Goal: Task Accomplishment & Management: Manage account settings

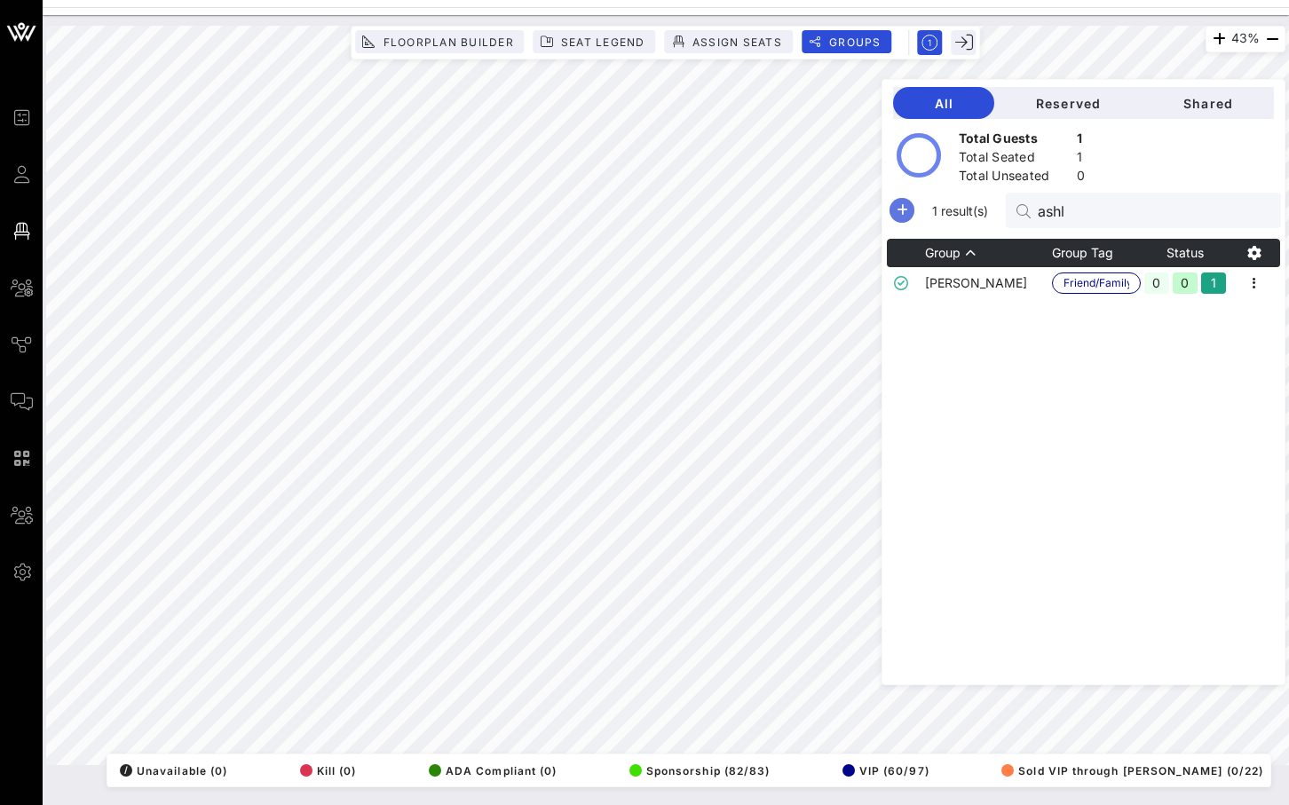
click at [913, 214] on icon "button" at bounding box center [901, 210] width 21 height 21
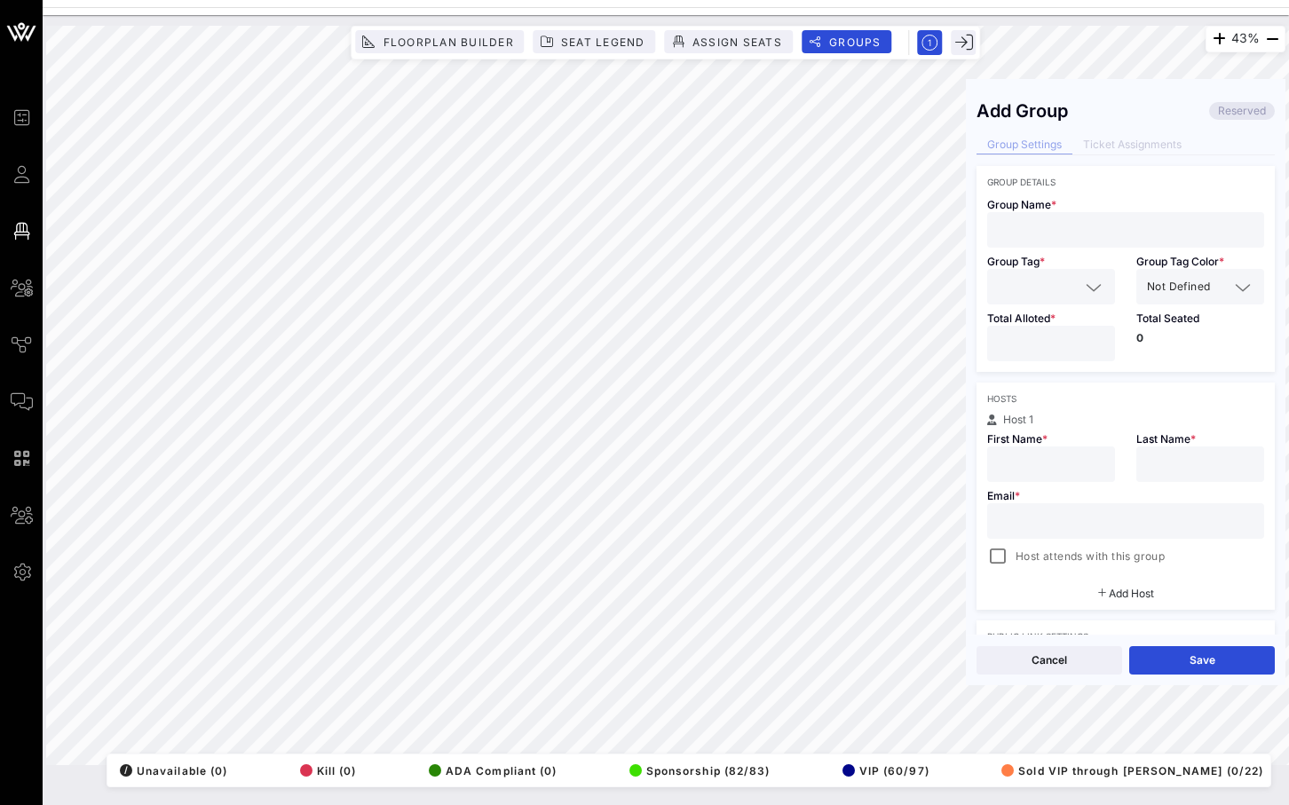
click at [1030, 232] on input "text" at bounding box center [1126, 229] width 256 height 23
paste input "[PERSON_NAME]"
type input "[PERSON_NAME]"
click at [1078, 289] on input "text" at bounding box center [1039, 286] width 82 height 23
type input "mana"
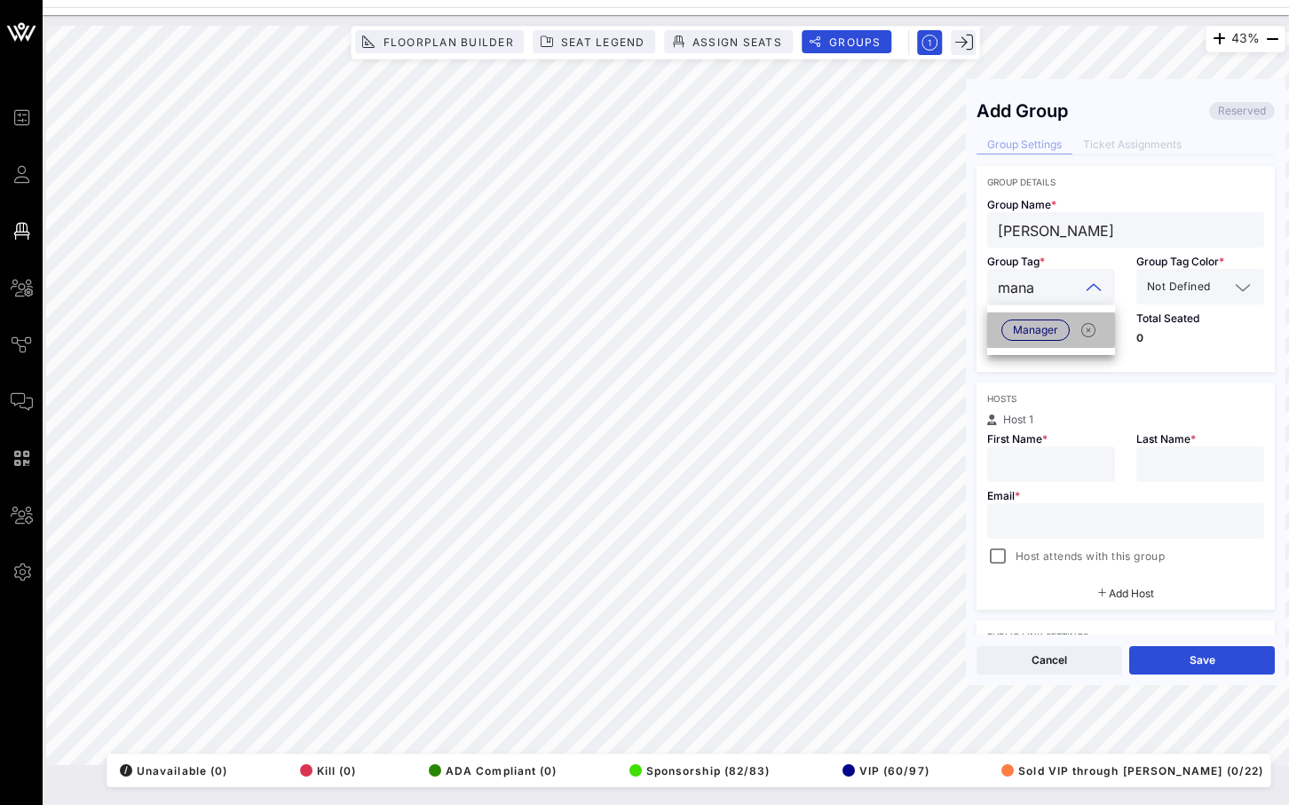
click at [1049, 326] on span "Manager" at bounding box center [1035, 330] width 45 height 20
click at [1076, 220] on input "[PERSON_NAME]" at bounding box center [1126, 229] width 256 height 23
click at [1072, 234] on input "[PERSON_NAME]" at bounding box center [1126, 229] width 256 height 23
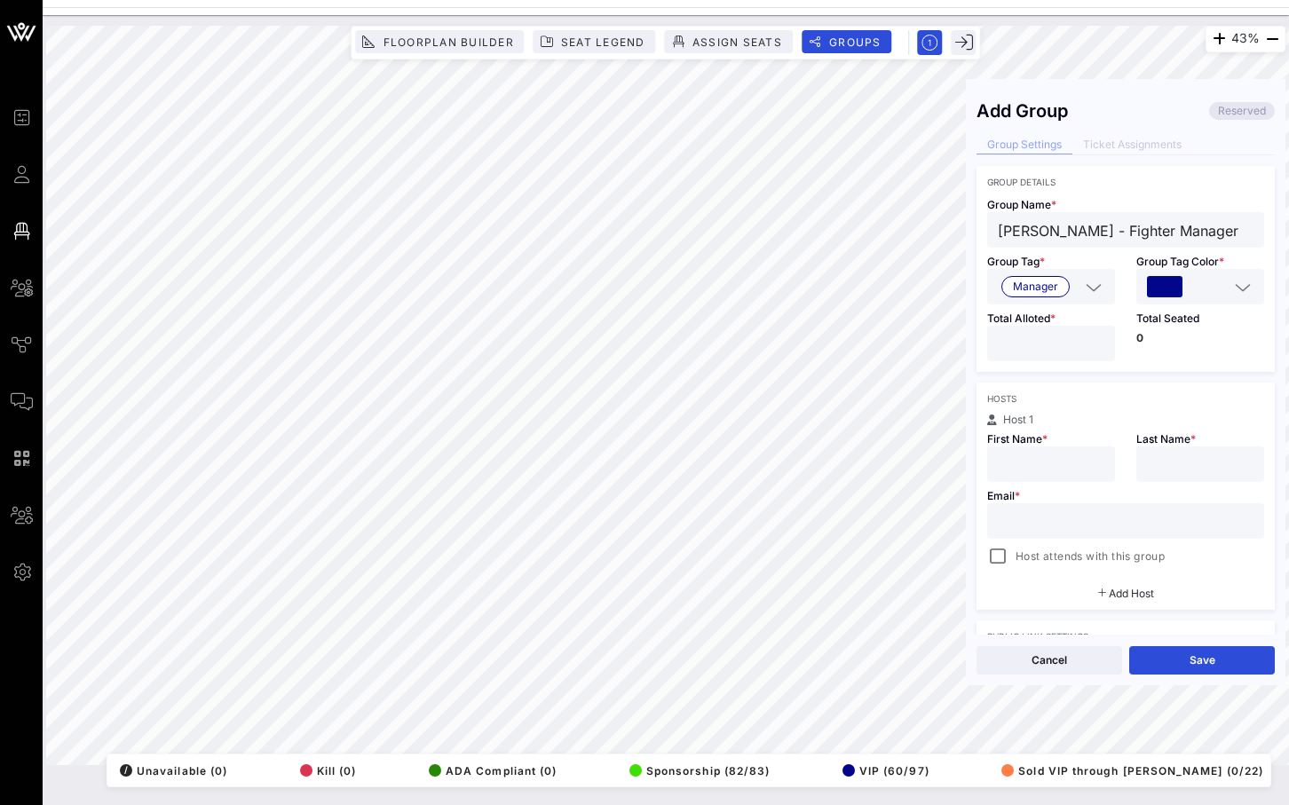
type input "[PERSON_NAME] - Fighter Manager"
type input "*"
click at [1100, 343] on input "*" at bounding box center [1051, 343] width 107 height 23
click at [1069, 465] on input "text" at bounding box center [1051, 464] width 107 height 23
drag, startPoint x: 1063, startPoint y: 232, endPoint x: 989, endPoint y: 232, distance: 73.7
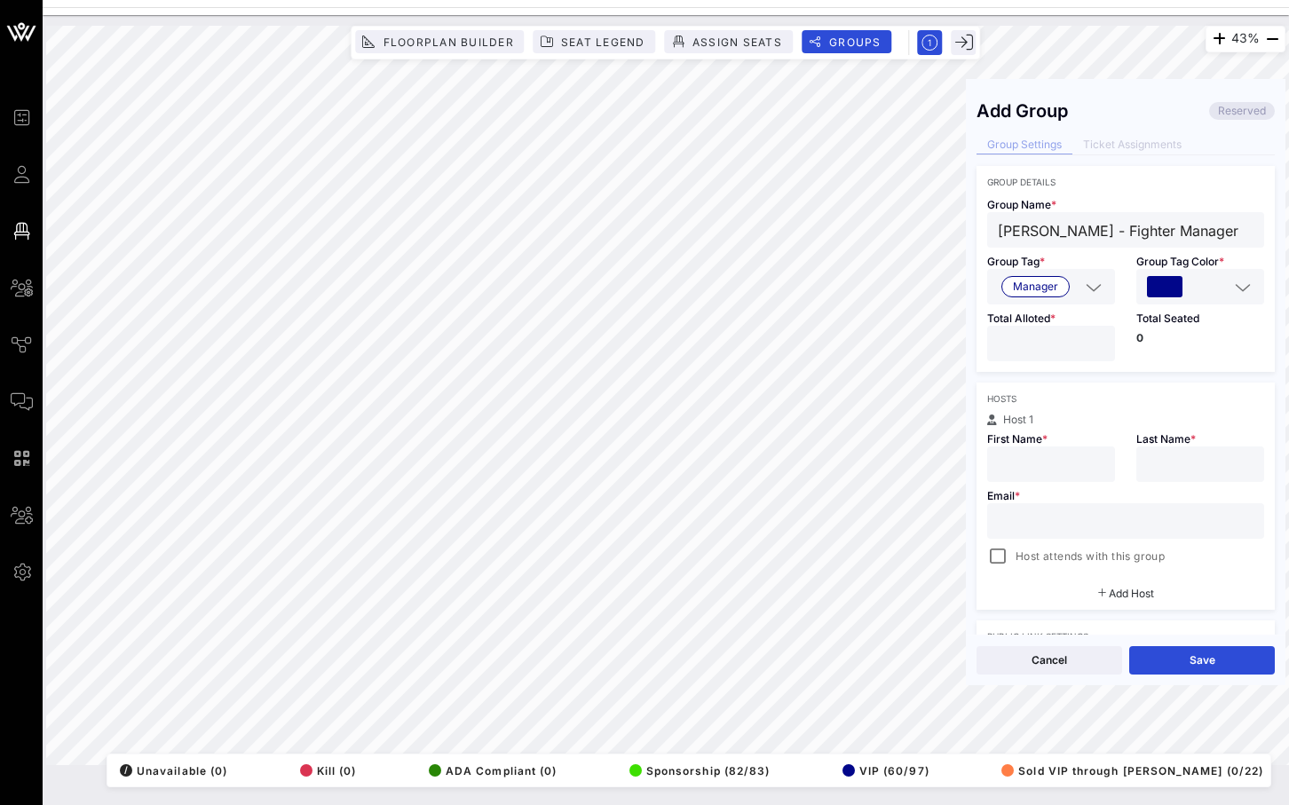
click at [989, 232] on div "[PERSON_NAME] - Fighter Manager" at bounding box center [1125, 230] width 277 height 36
click at [1030, 465] on input "text" at bounding box center [1051, 464] width 107 height 23
paste input "[PERSON_NAME]"
drag, startPoint x: 1083, startPoint y: 463, endPoint x: 1021, endPoint y: 470, distance: 62.5
click at [1021, 470] on input "[PERSON_NAME]" at bounding box center [1051, 464] width 107 height 23
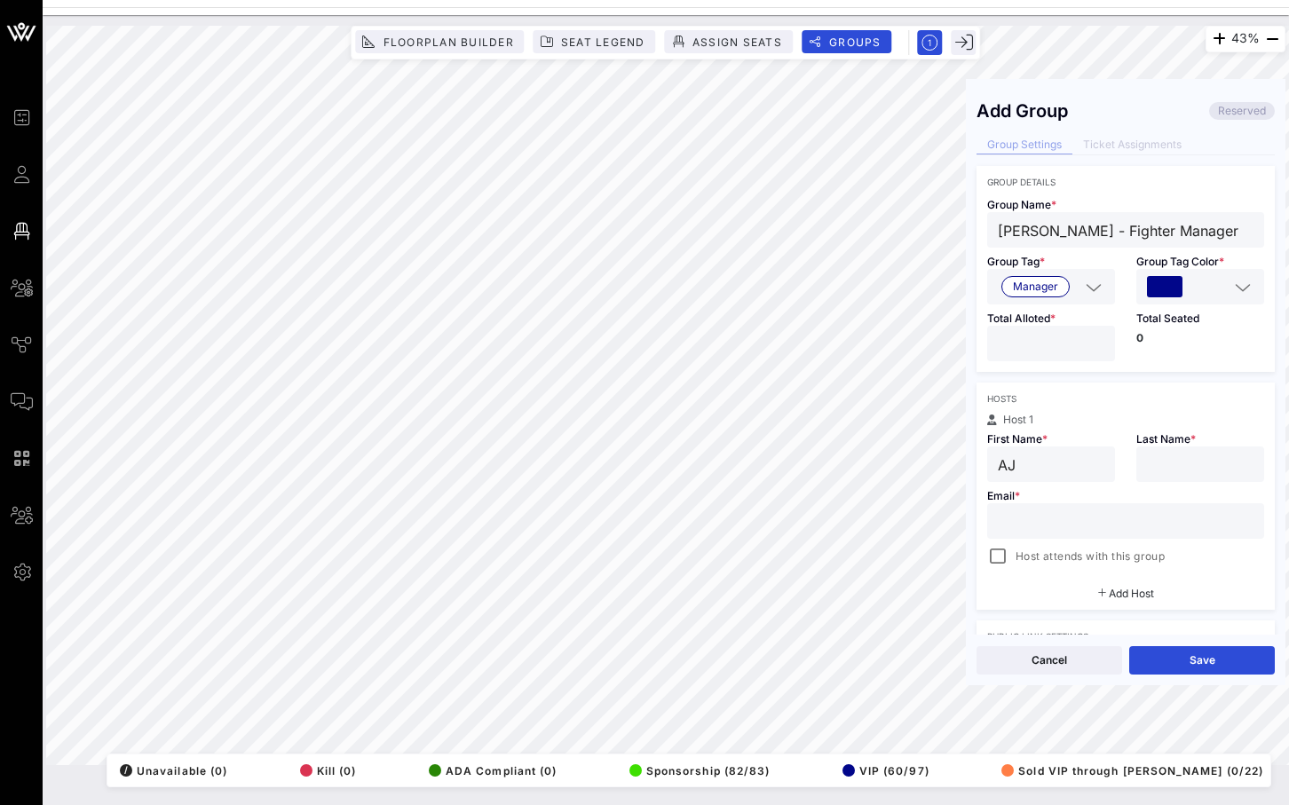
type input "AJ"
click at [1152, 467] on input "text" at bounding box center [1200, 464] width 107 height 23
paste input "Ariosa"
type input "Ariosa"
click at [1044, 531] on input "text" at bounding box center [1126, 521] width 256 height 23
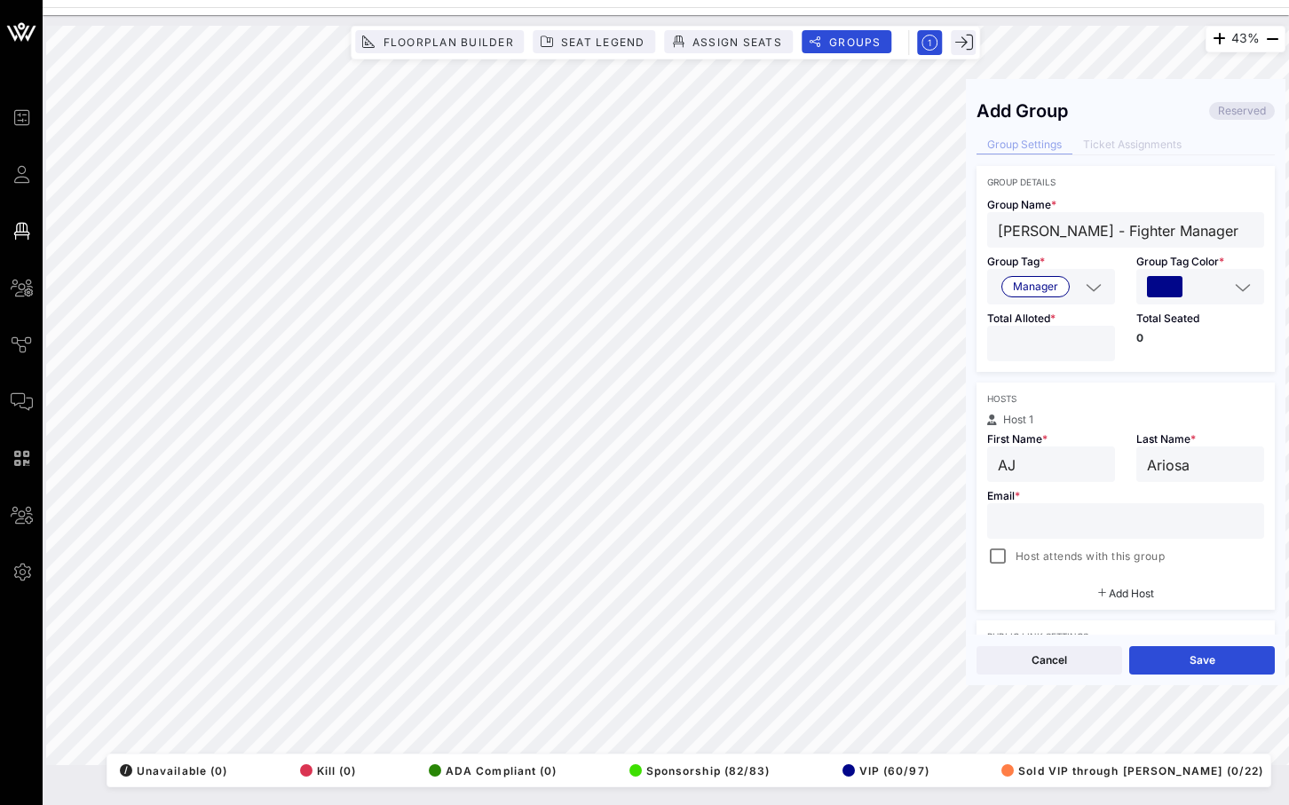
paste input "[EMAIL_ADDRESS][DOMAIN_NAME]"
type input "[EMAIL_ADDRESS][DOMAIN_NAME]"
click at [996, 565] on div at bounding box center [997, 556] width 25 height 25
click at [1158, 656] on button "Save" at bounding box center [1202, 660] width 146 height 28
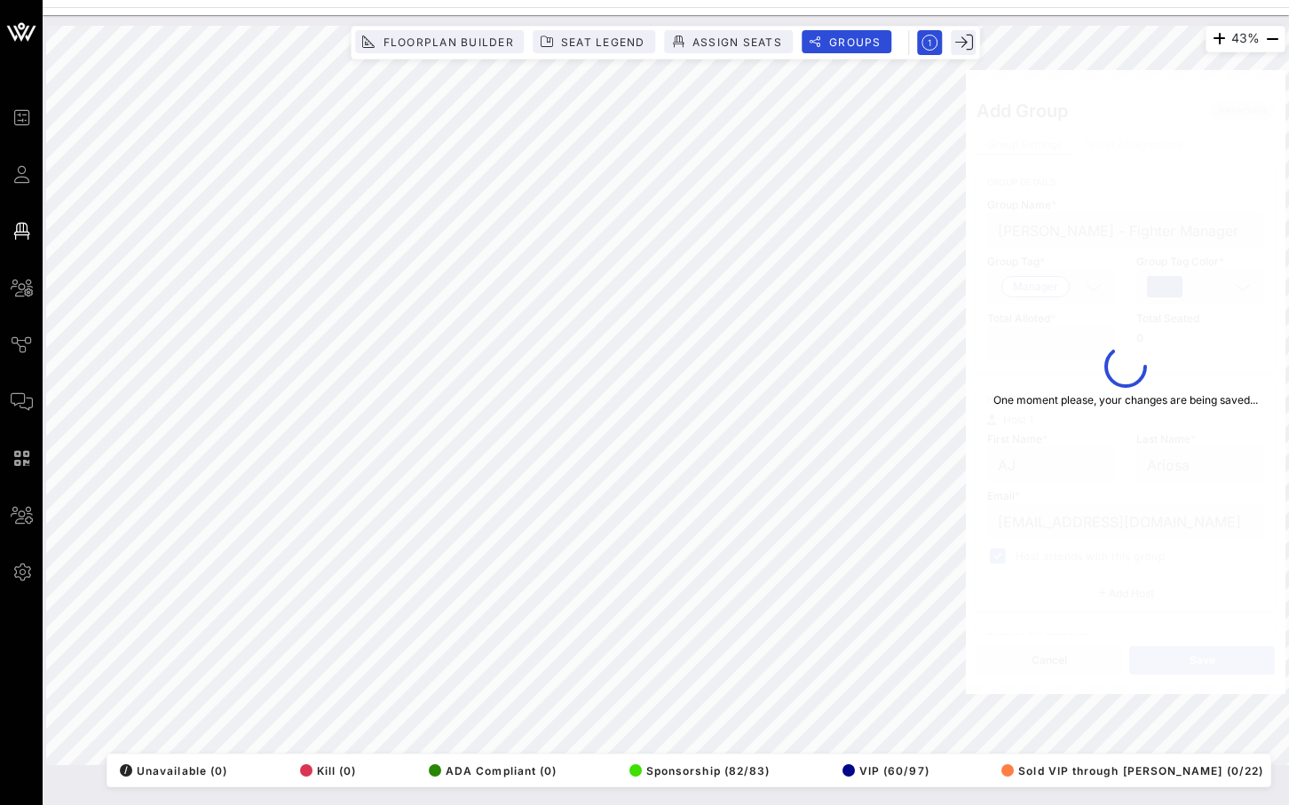
type input "[PERSON_NAME] - Fighter Manager"
type input "AJ"
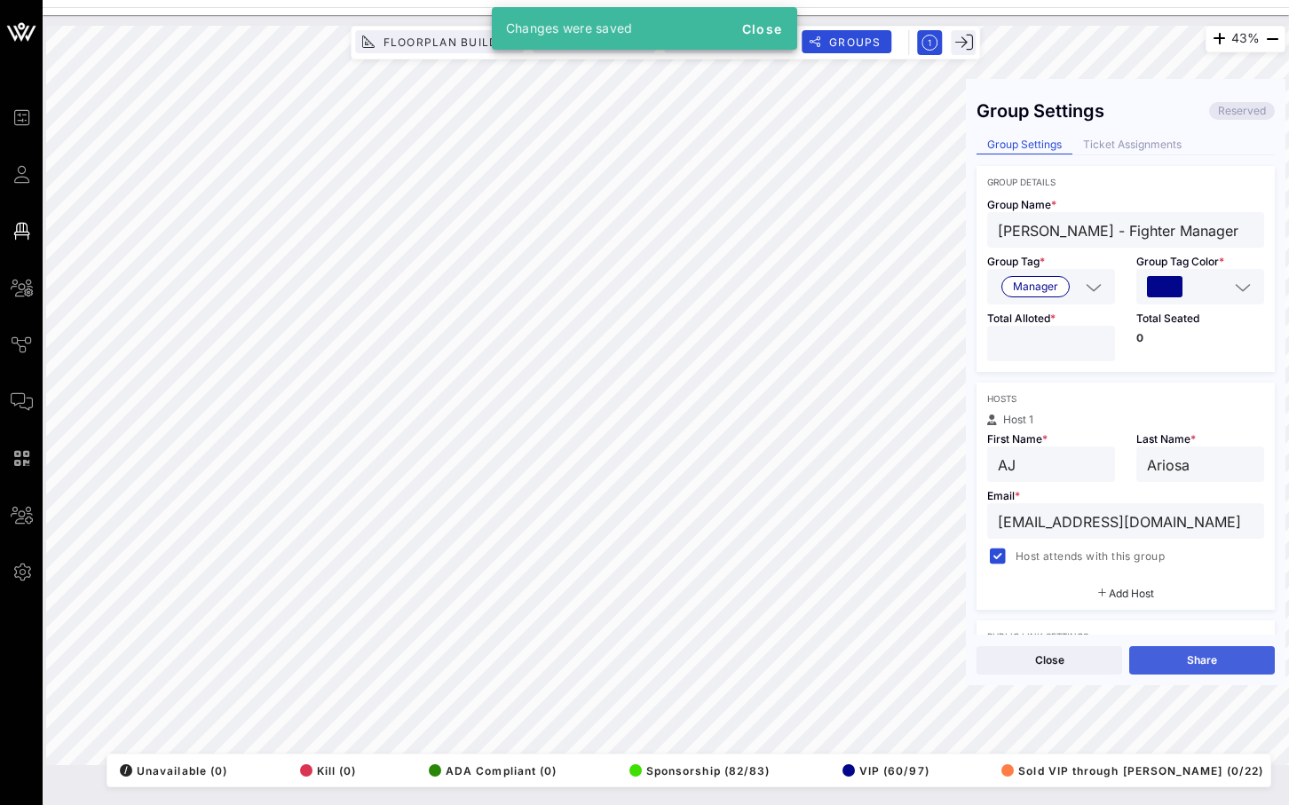
click at [1158, 657] on button "Share" at bounding box center [1202, 660] width 146 height 28
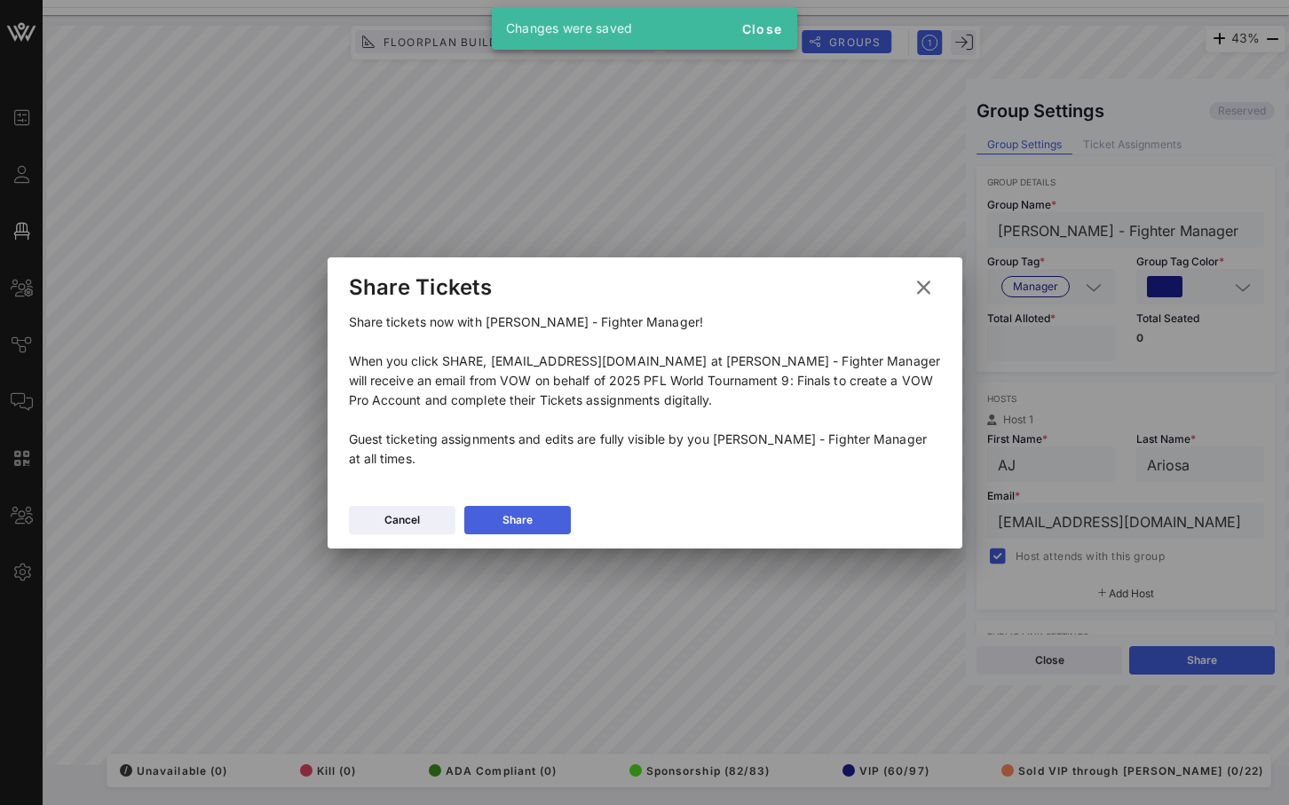
click at [497, 512] on button "Share" at bounding box center [517, 520] width 107 height 28
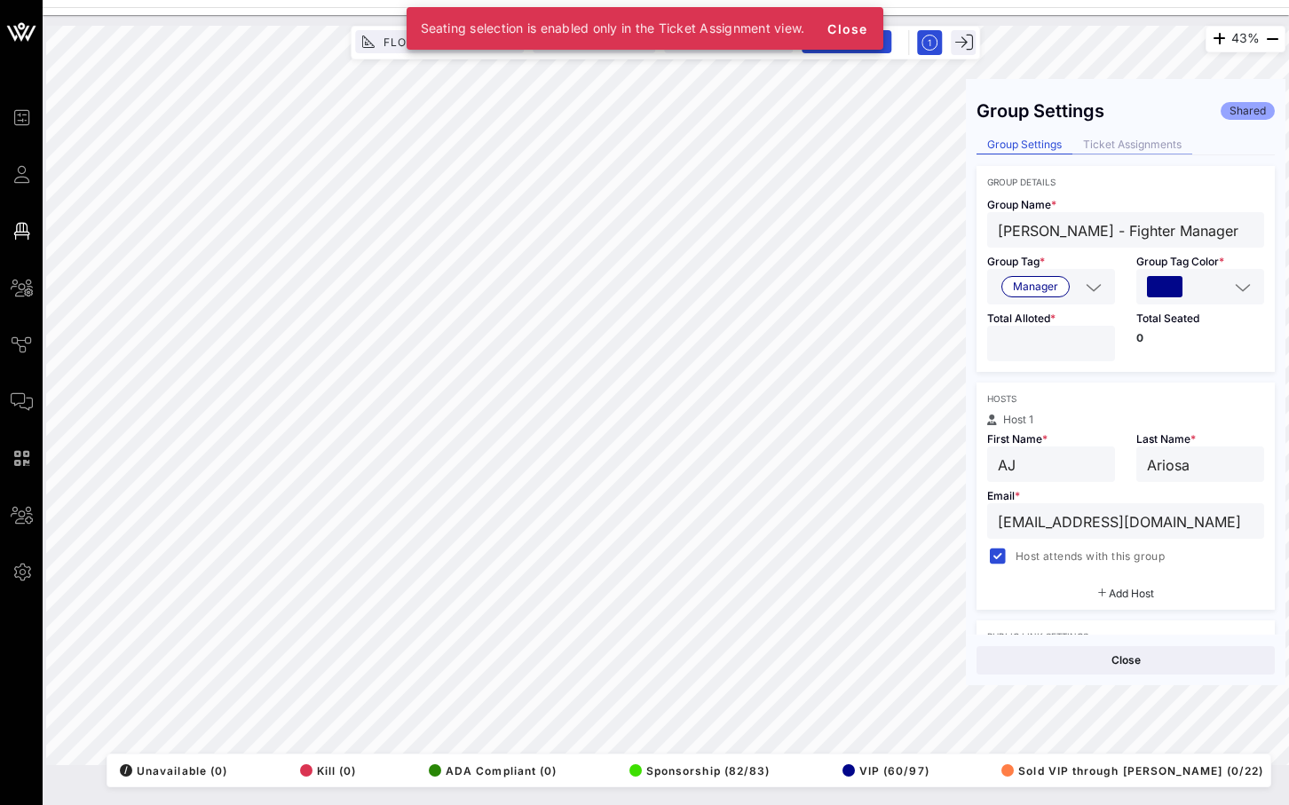
click at [1132, 147] on div "Ticket Assignments" at bounding box center [1132, 145] width 120 height 19
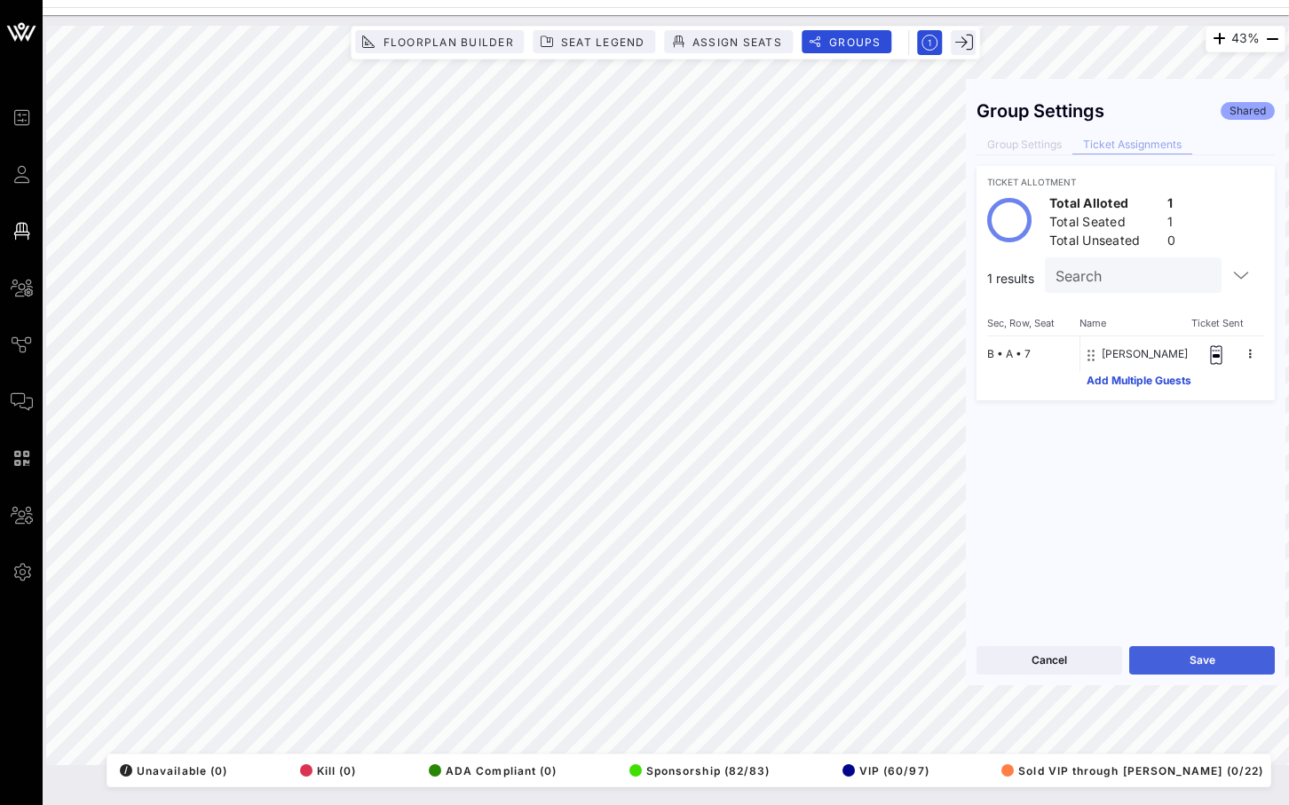
click at [1206, 652] on button "Save" at bounding box center [1202, 660] width 146 height 28
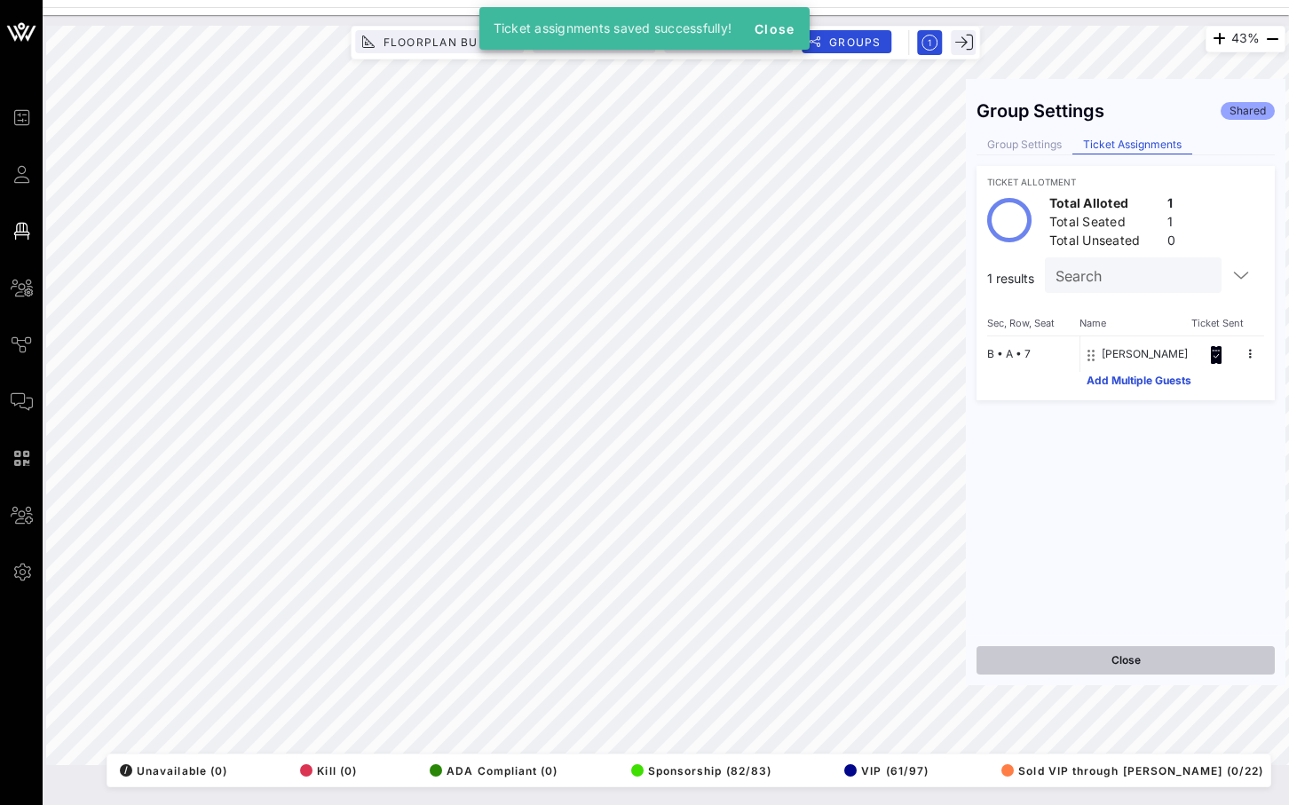
click at [1198, 664] on button "Close" at bounding box center [1126, 660] width 298 height 28
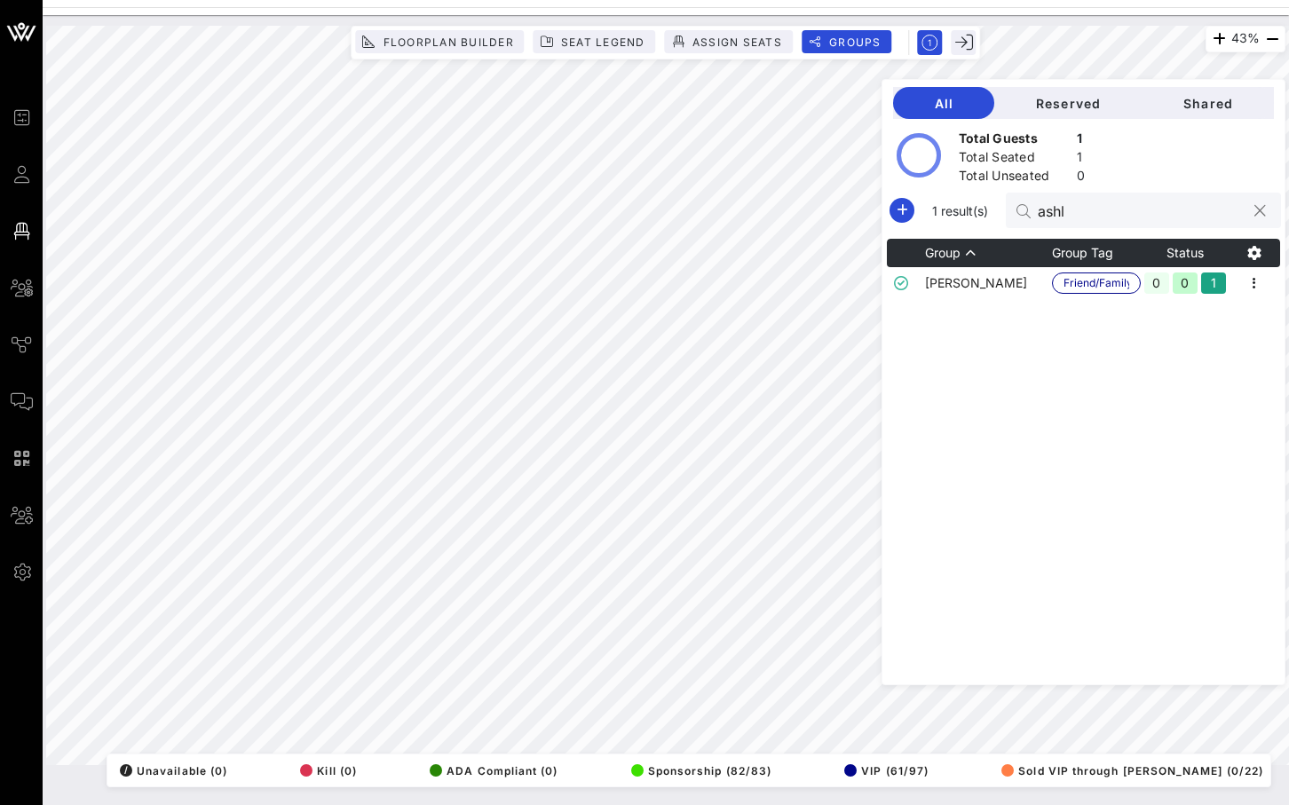
click at [1265, 212] on div at bounding box center [1259, 211] width 21 height 21
click at [1260, 216] on button "clear icon" at bounding box center [1260, 211] width 12 height 18
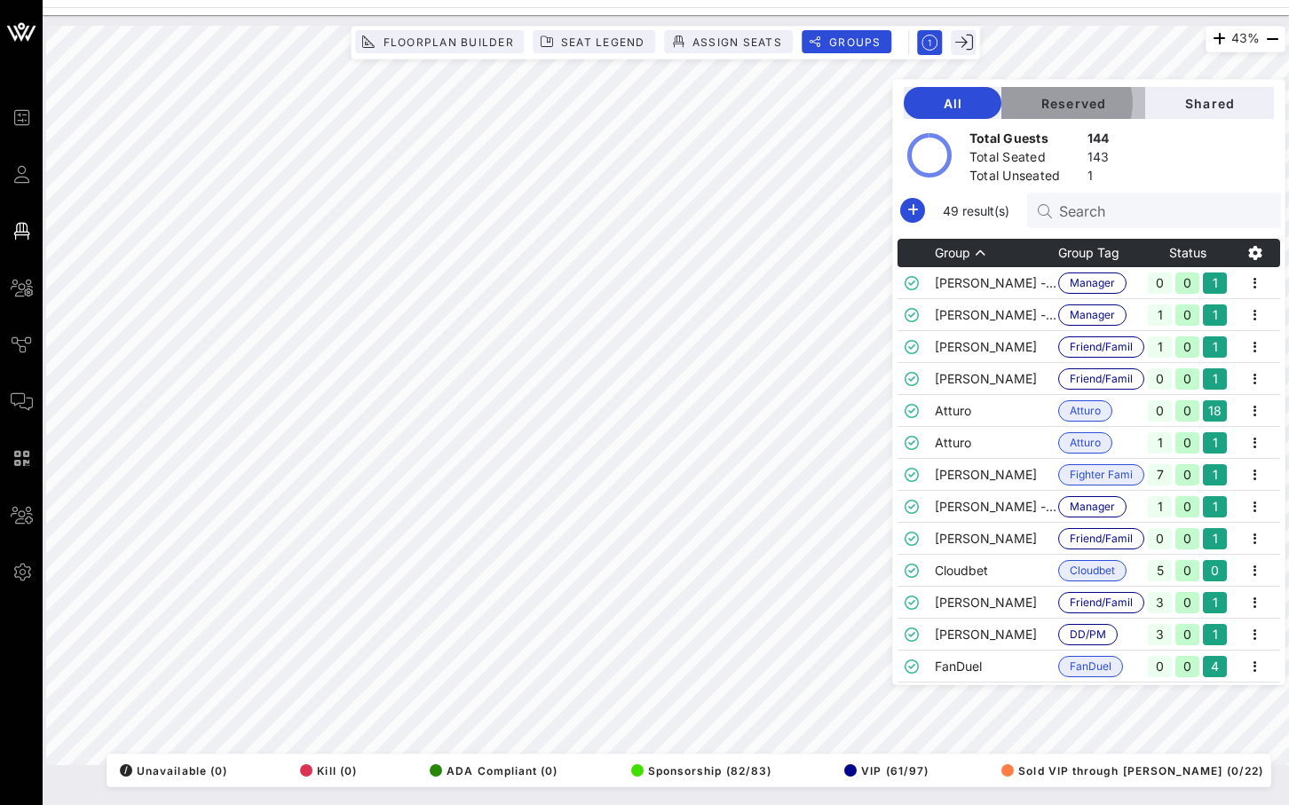
click at [1094, 102] on span "Reserved" at bounding box center [1073, 103] width 115 height 15
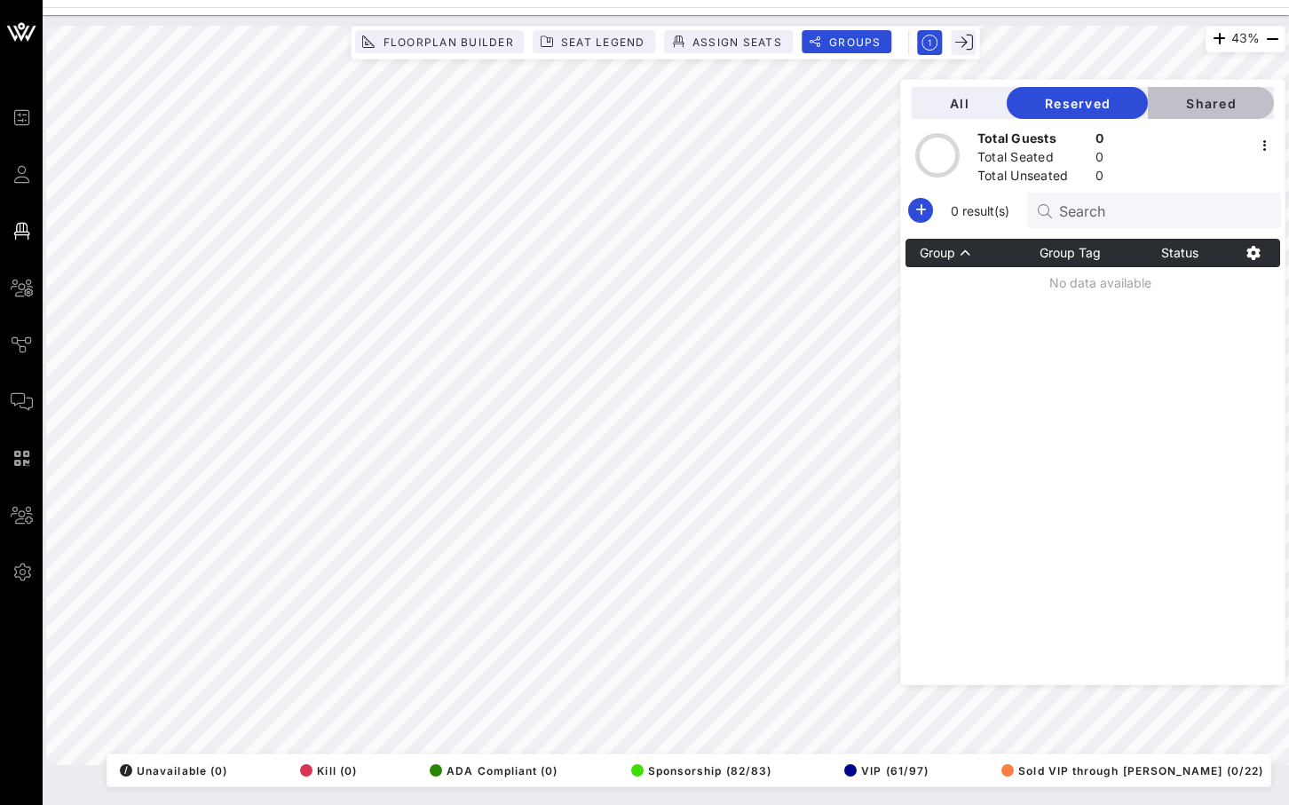
click at [1178, 96] on span "Shared" at bounding box center [1211, 103] width 98 height 15
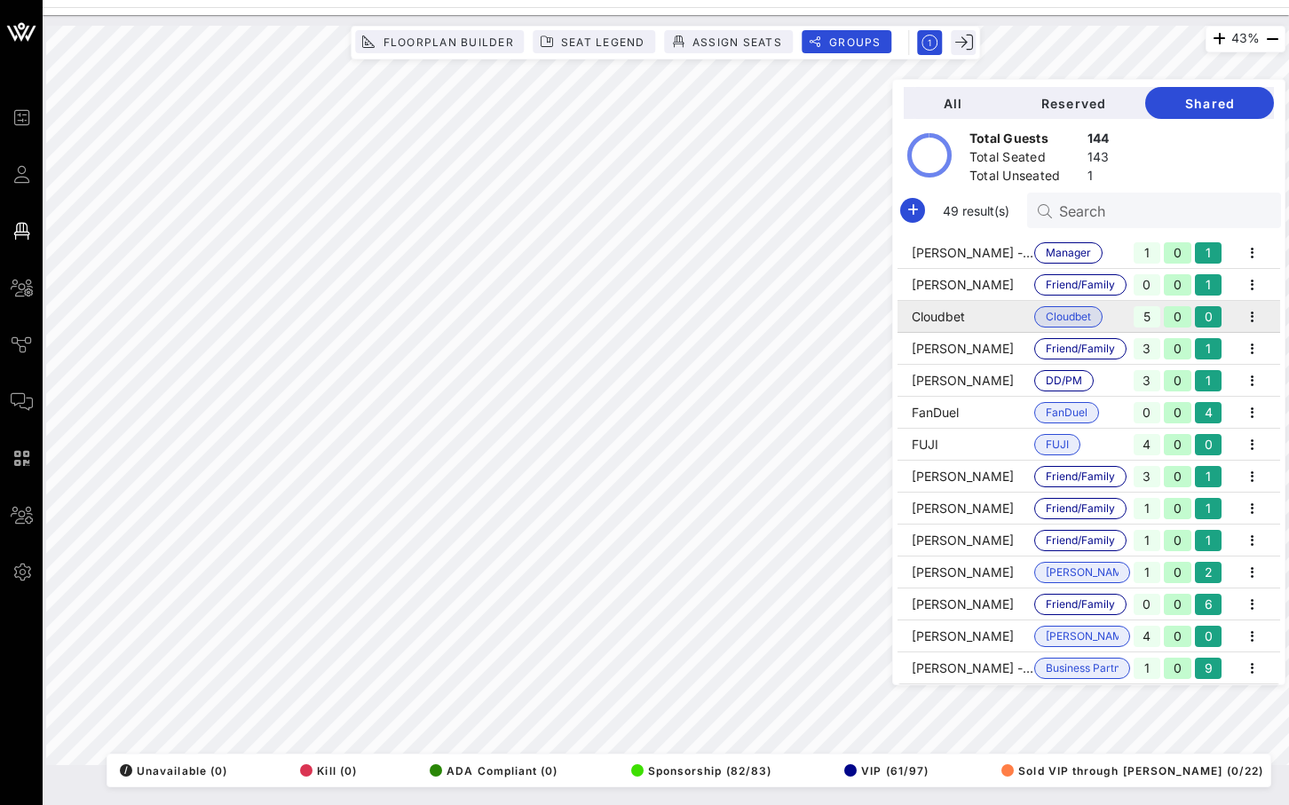
scroll to position [258, 0]
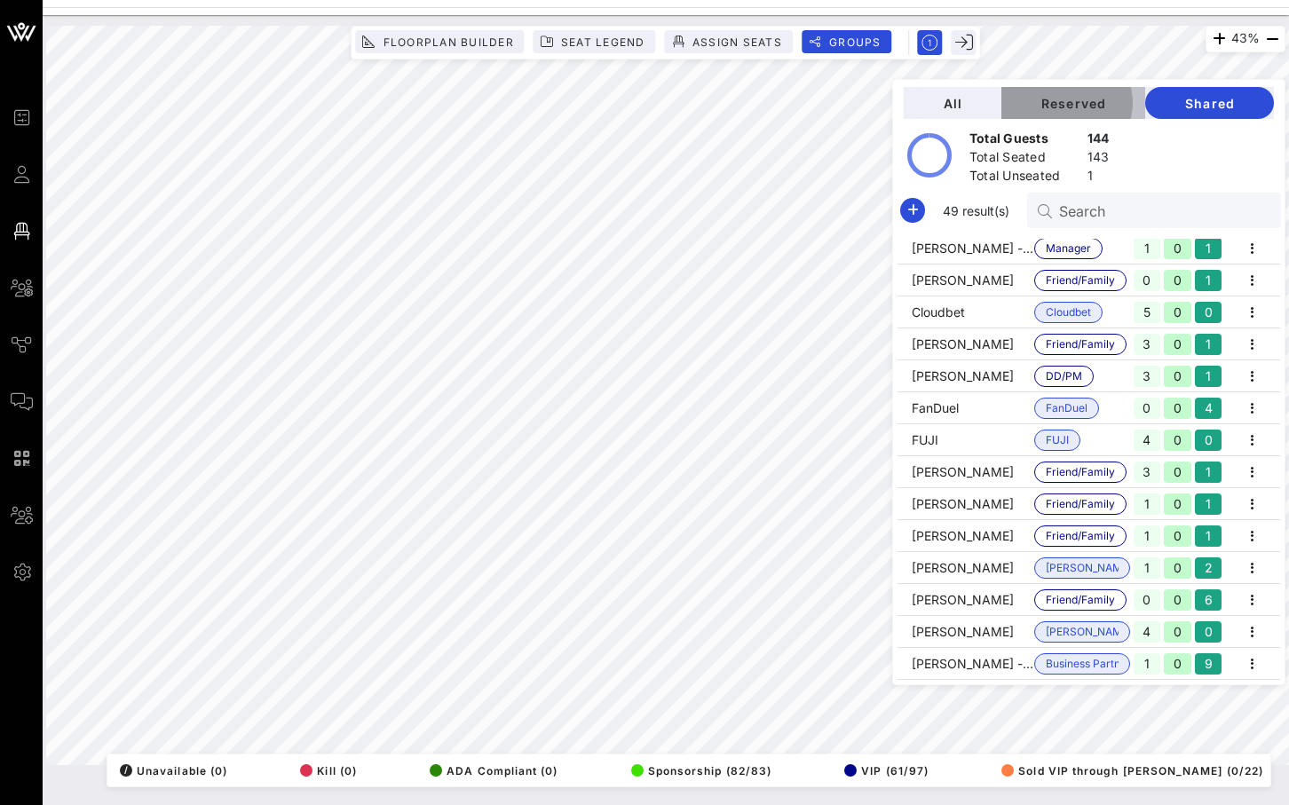
click at [1096, 114] on button "Reserved" at bounding box center [1073, 103] width 144 height 32
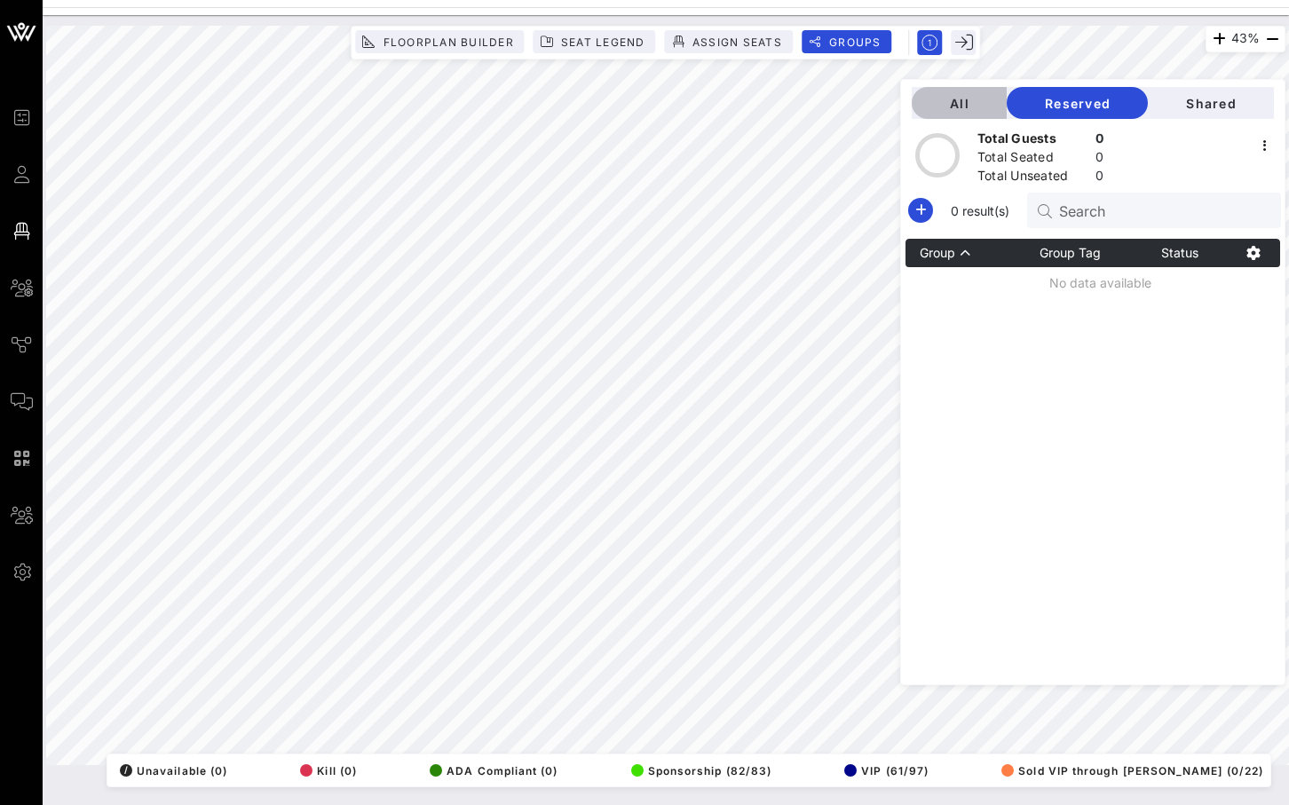
click at [1007, 112] on button "All" at bounding box center [959, 103] width 95 height 32
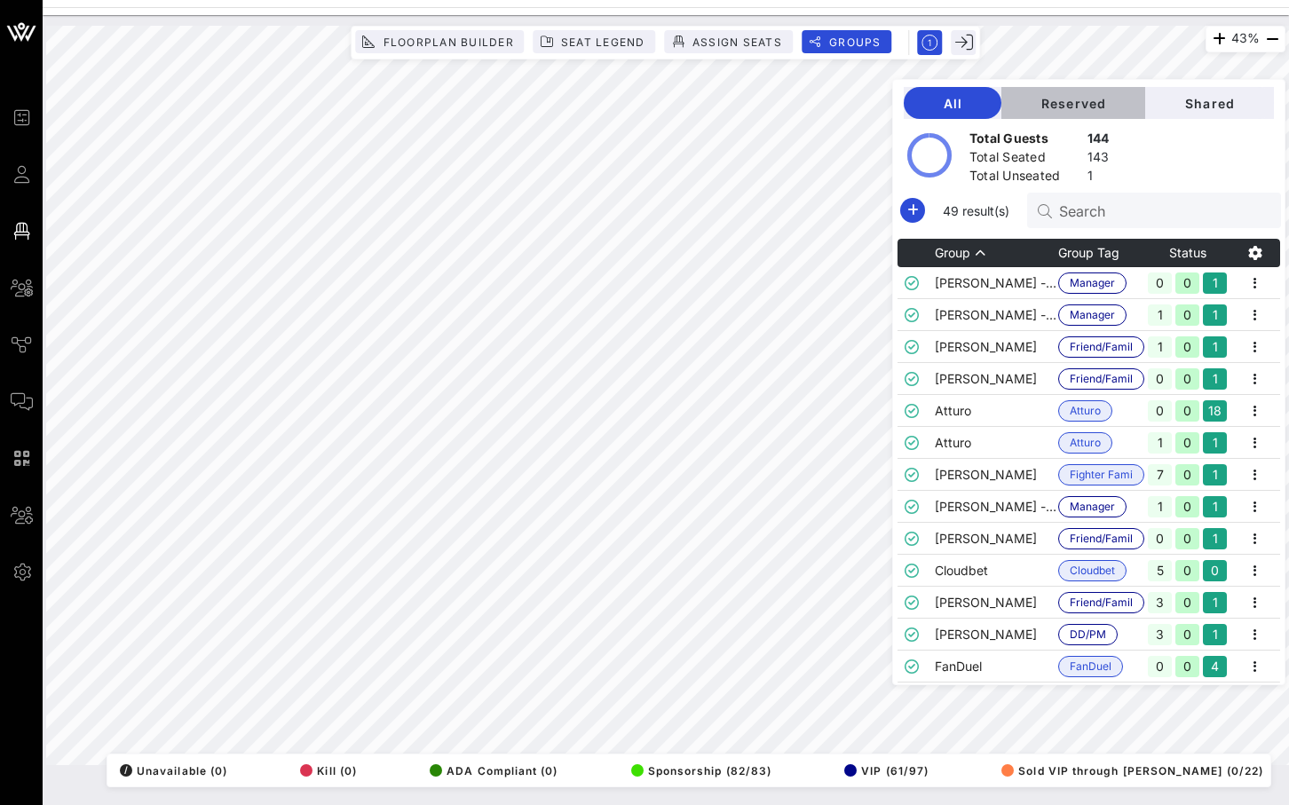
click at [1131, 105] on span "Reserved" at bounding box center [1073, 103] width 115 height 15
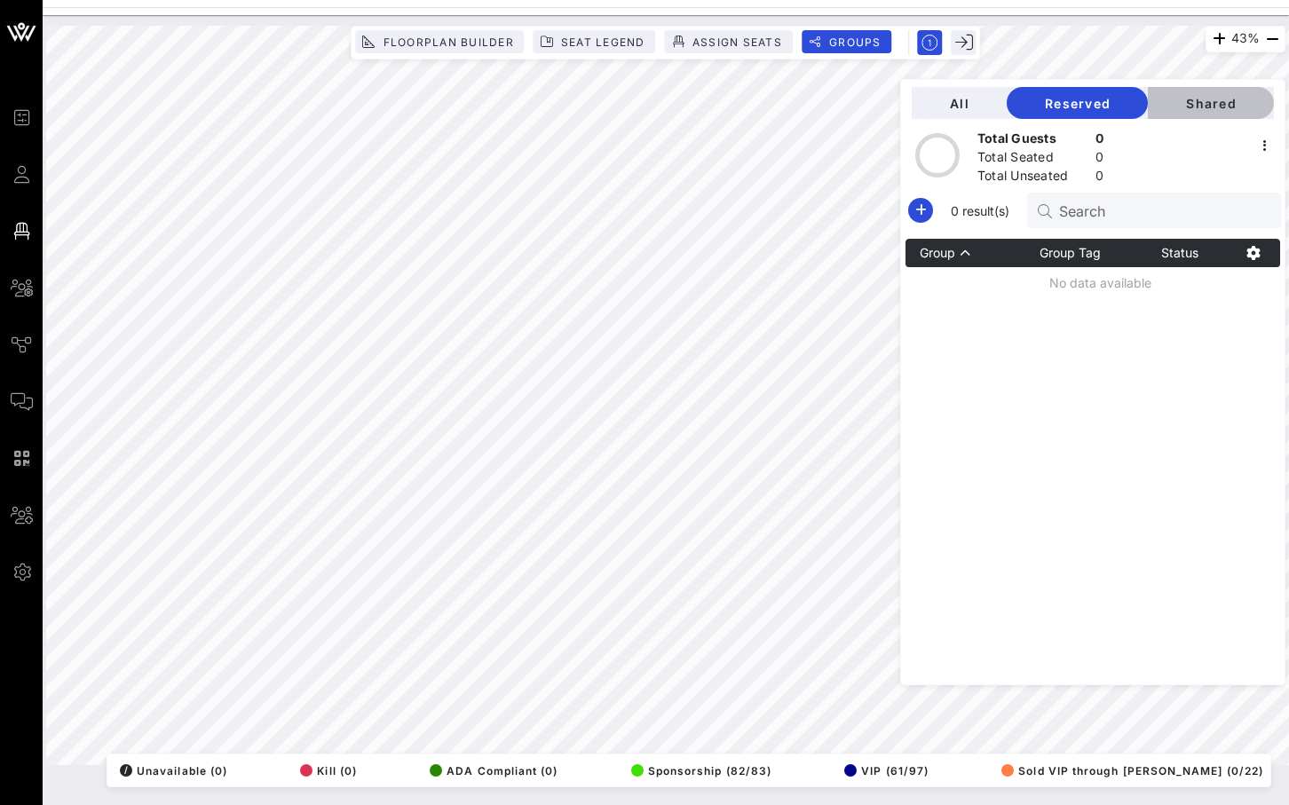
click at [1200, 102] on span "Shared" at bounding box center [1211, 103] width 98 height 15
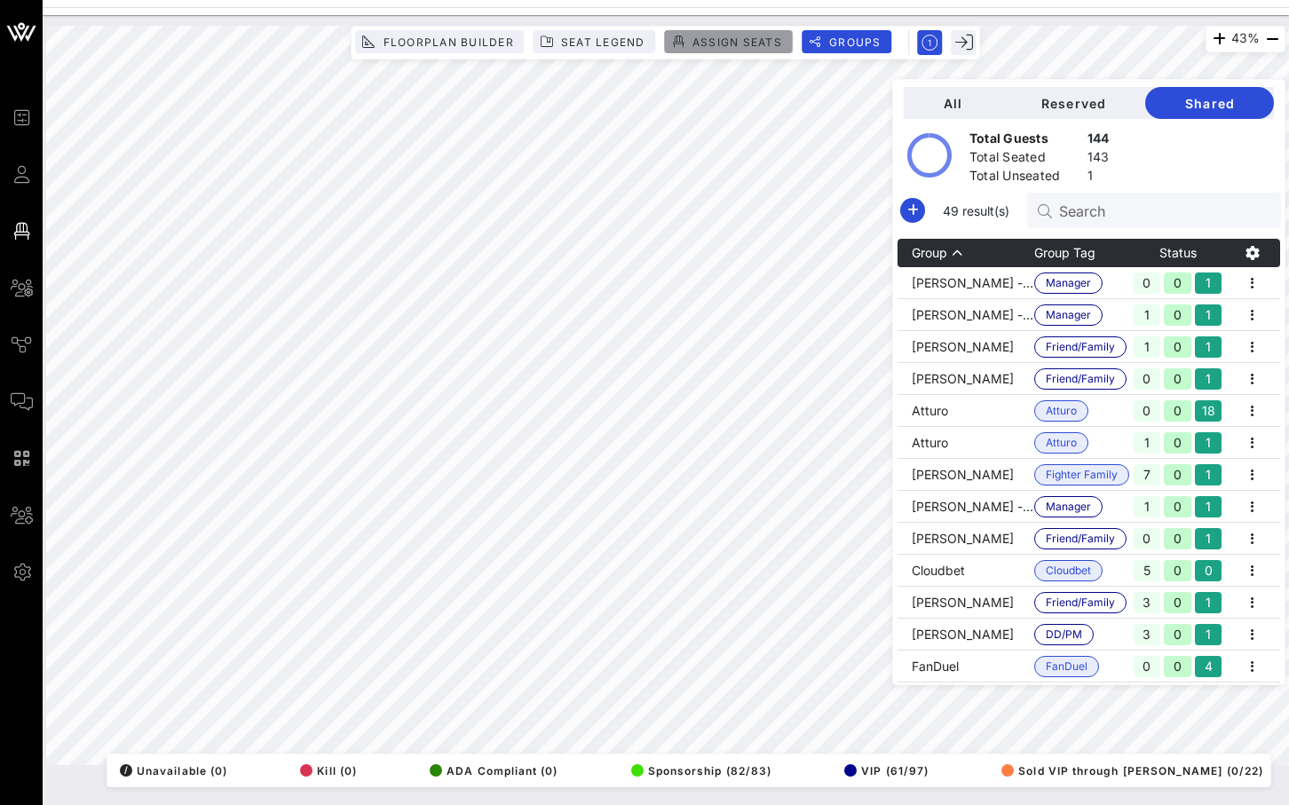
click at [723, 41] on span "Assign Seats" at bounding box center [737, 42] width 91 height 13
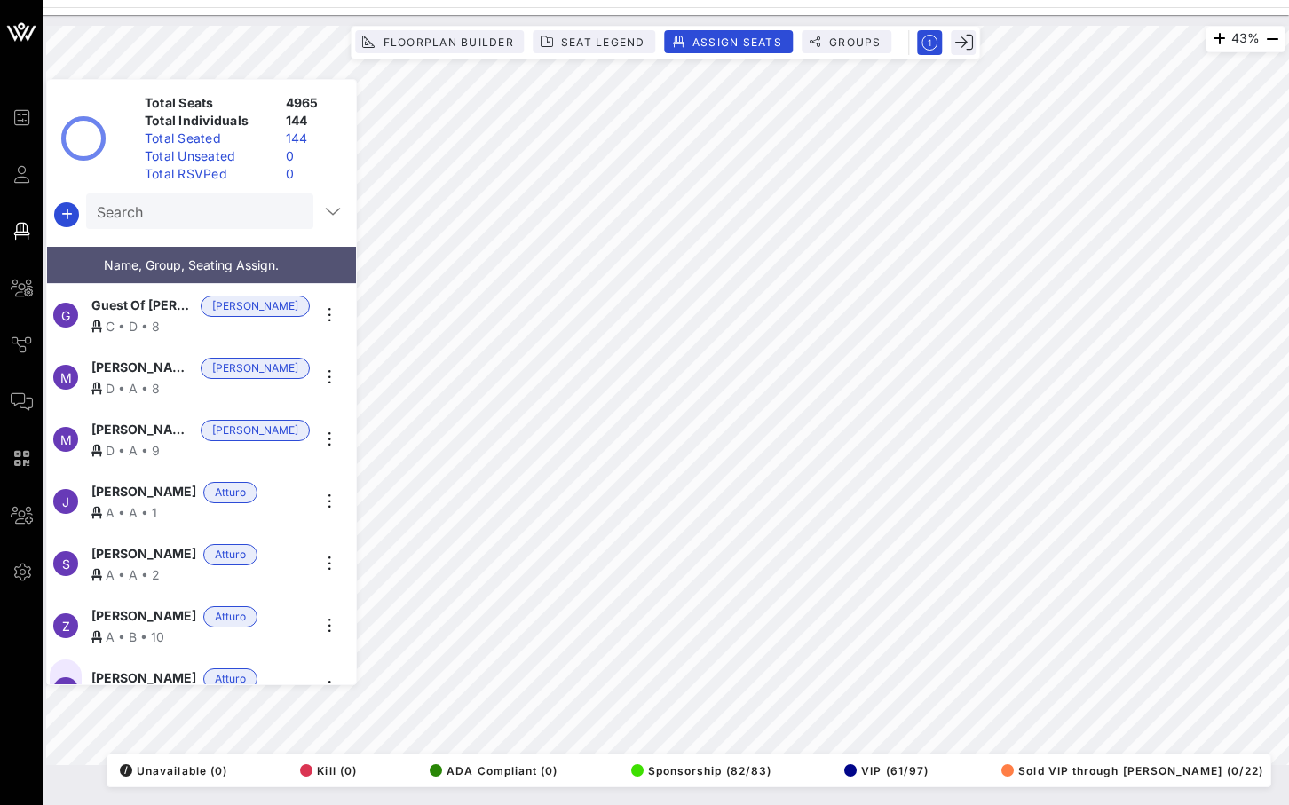
click at [226, 162] on div "Total Unseated" at bounding box center [208, 156] width 141 height 18
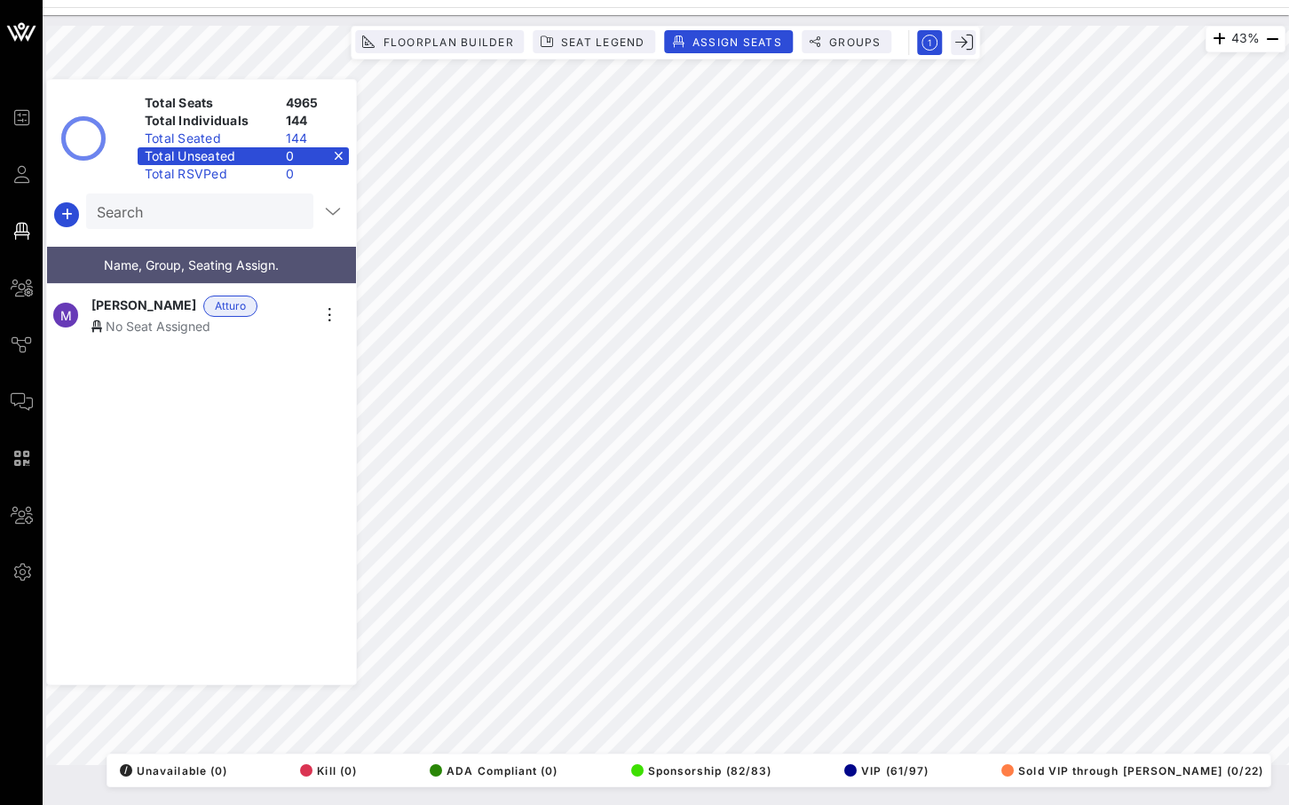
click at [146, 325] on div "No Seat Assigned" at bounding box center [200, 326] width 218 height 19
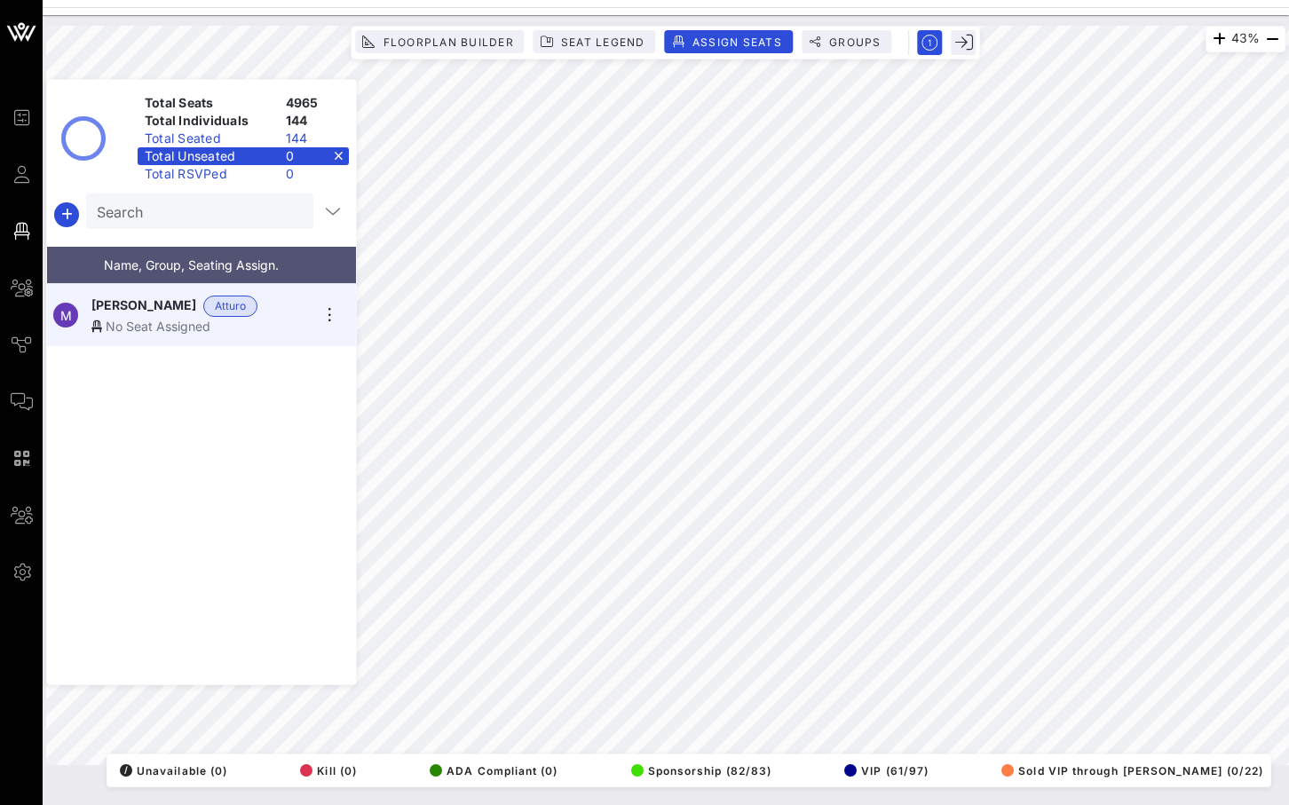
click at [146, 324] on div "No Seat Assigned" at bounding box center [200, 326] width 218 height 19
click at [206, 159] on div "Total Unseated" at bounding box center [208, 156] width 141 height 18
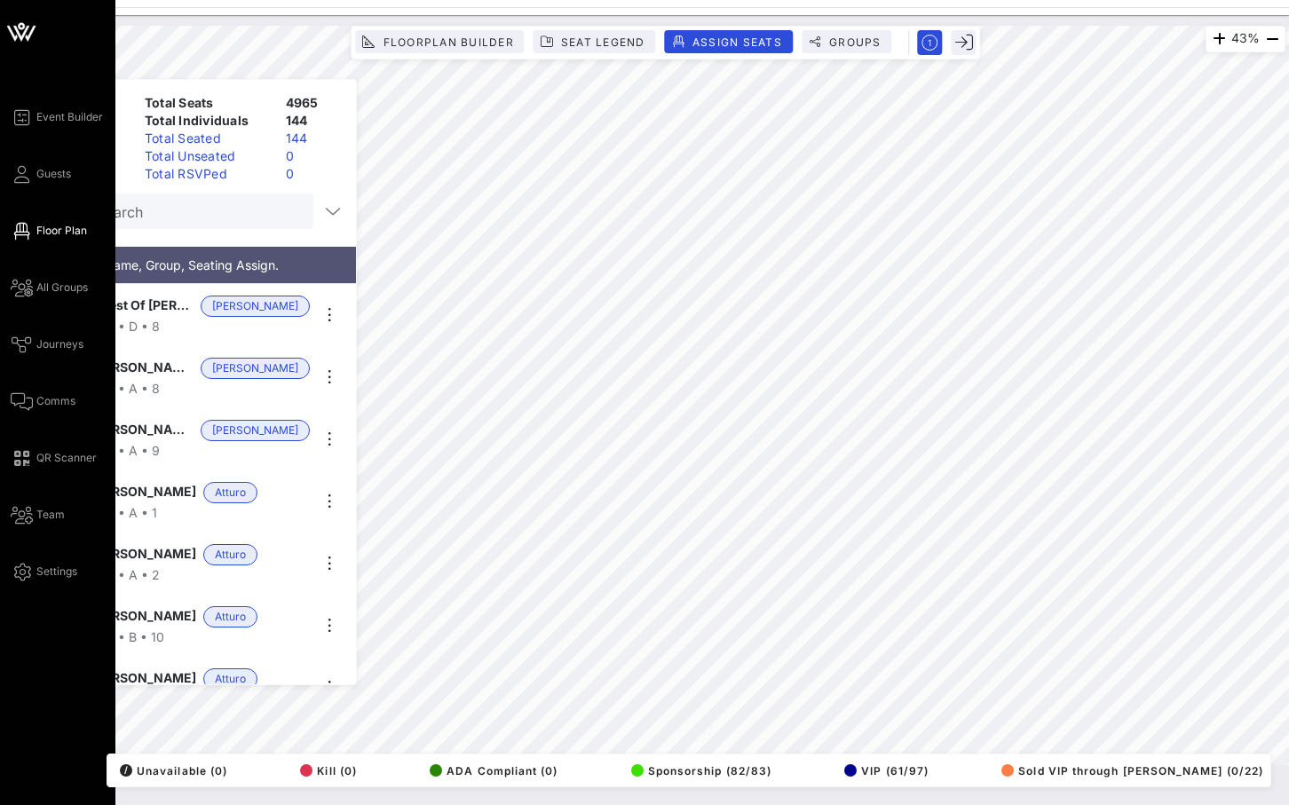
click at [31, 32] on icon at bounding box center [31, 33] width 11 height 15
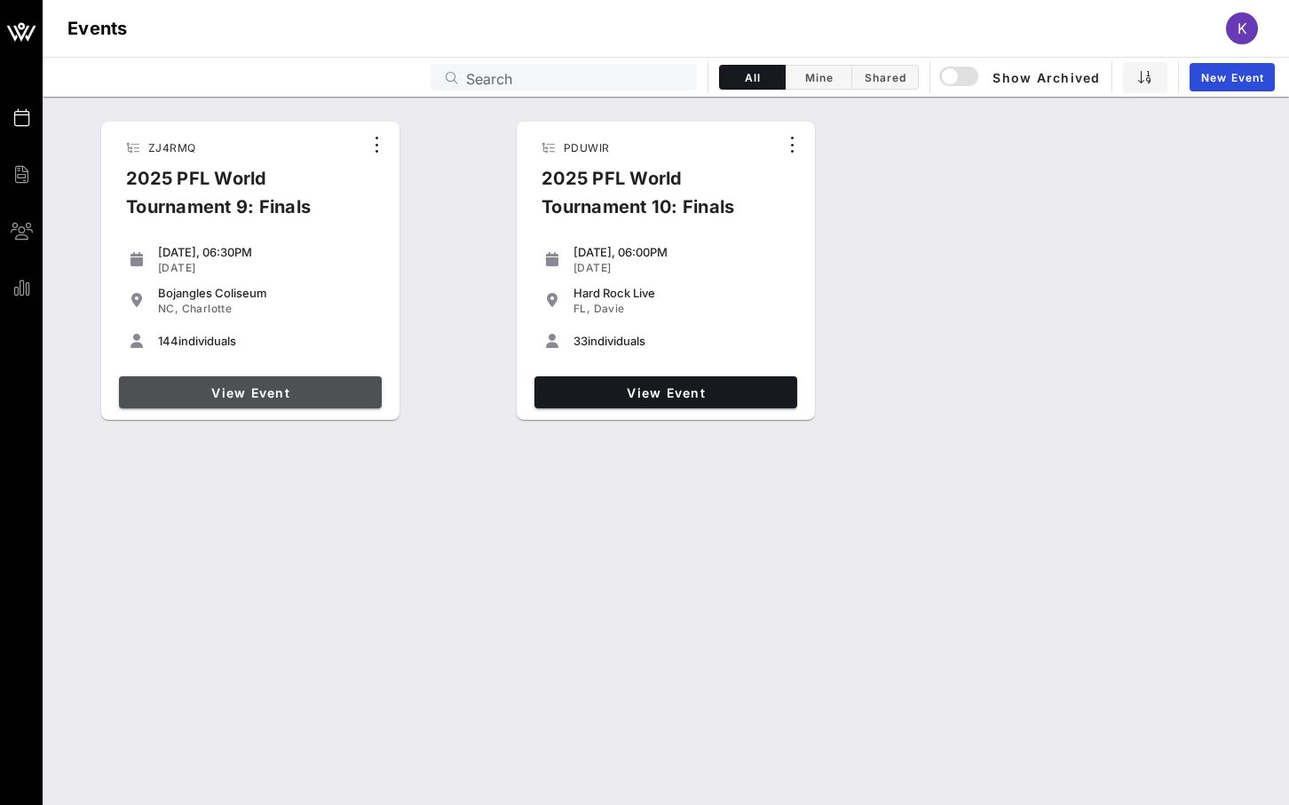
click at [283, 389] on span "View Event" at bounding box center [250, 392] width 249 height 15
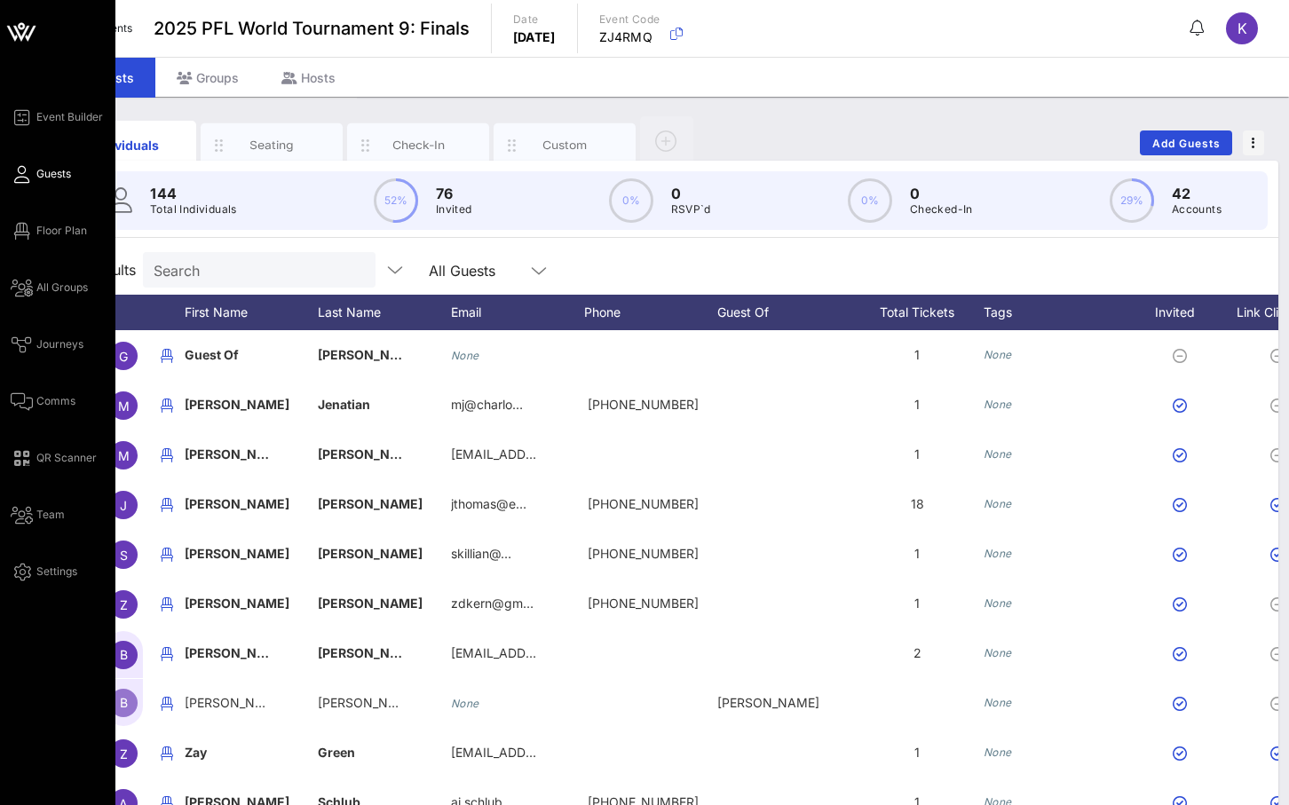
click at [29, 175] on icon at bounding box center [22, 174] width 22 height 3
click at [43, 223] on span "Floor Plan" at bounding box center [61, 231] width 51 height 16
